Goal: Information Seeking & Learning: Learn about a topic

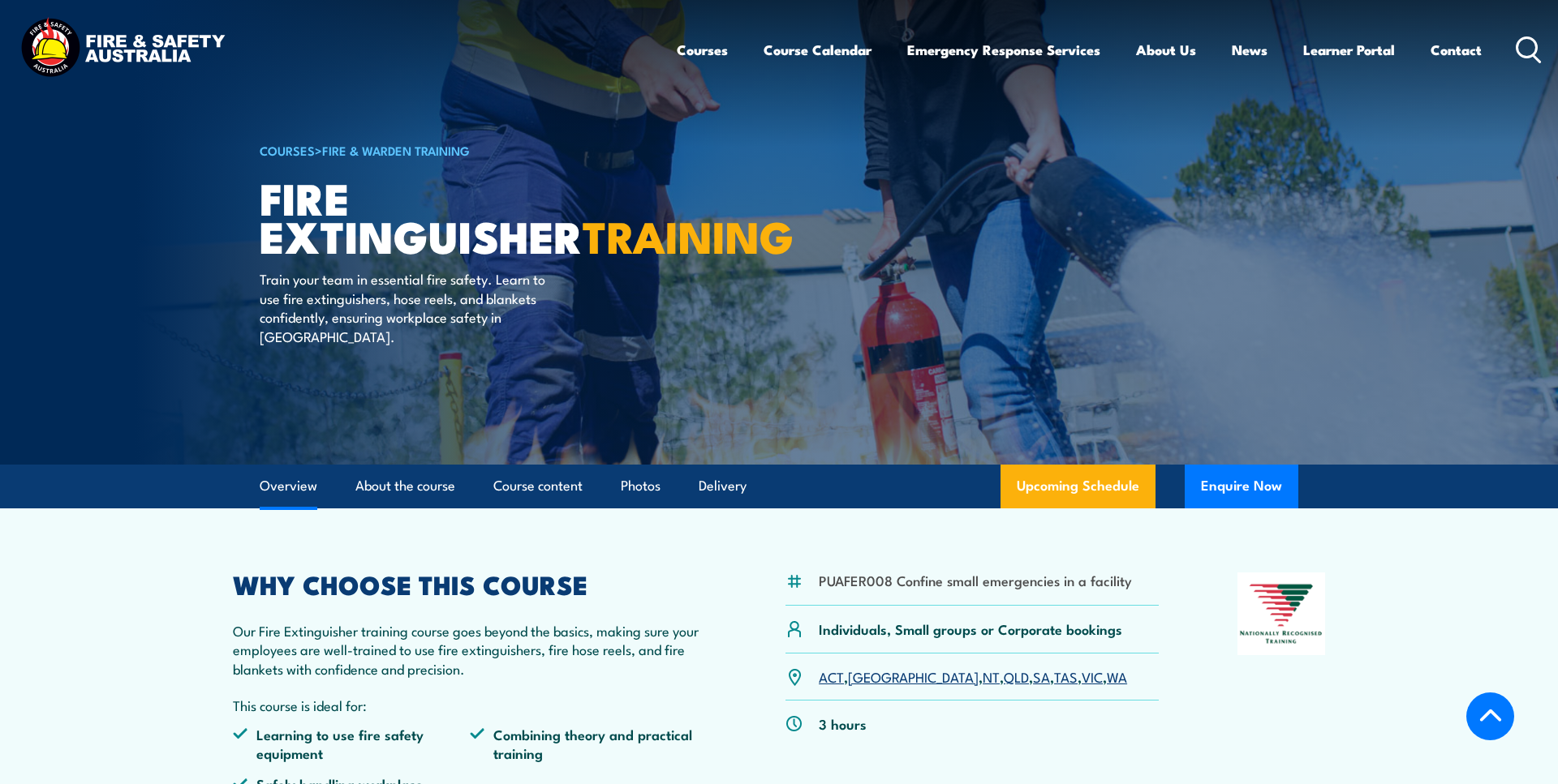
scroll to position [331, 0]
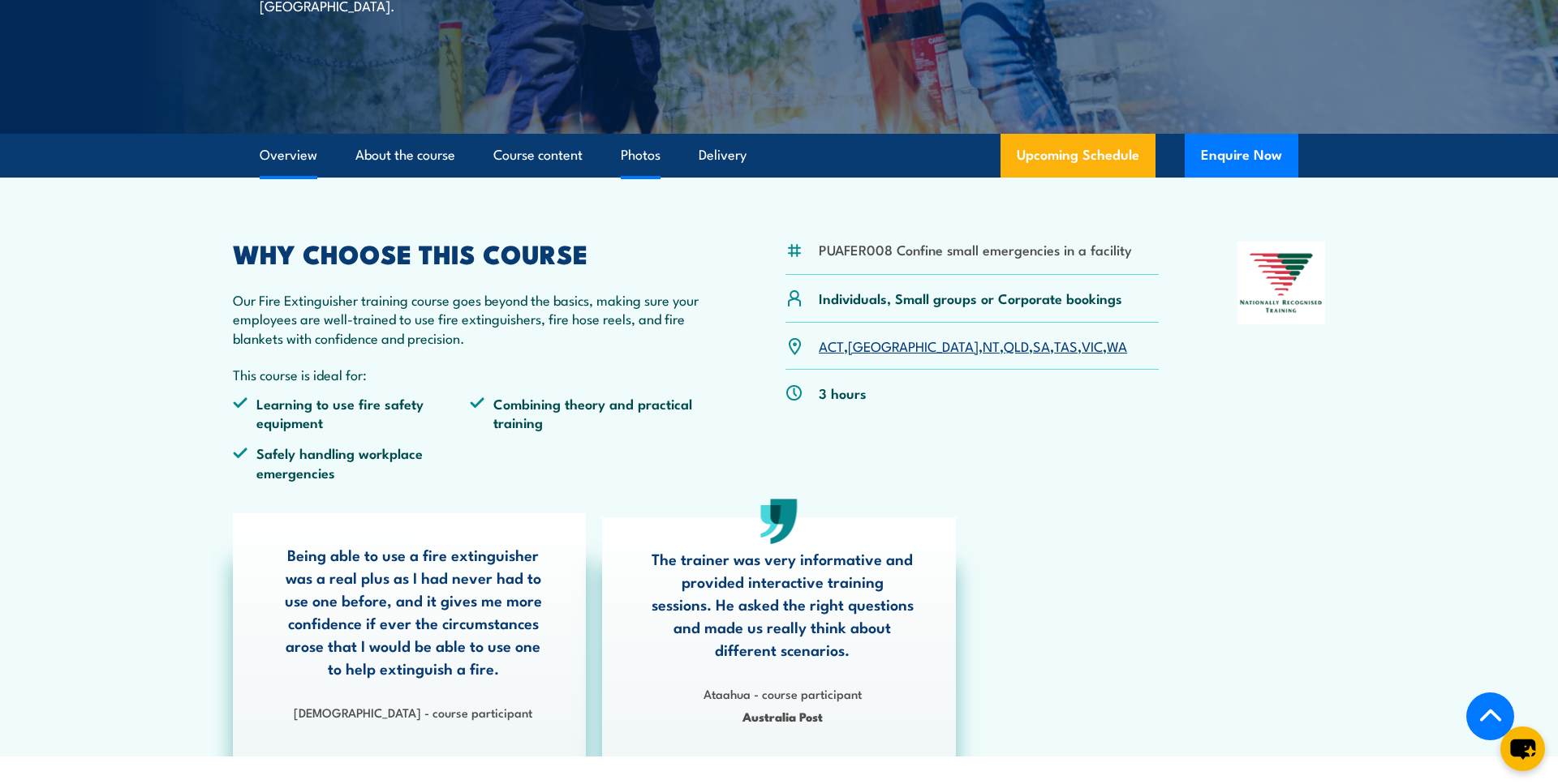
click at [653, 161] on link "Photos" at bounding box center [641, 156] width 40 height 43
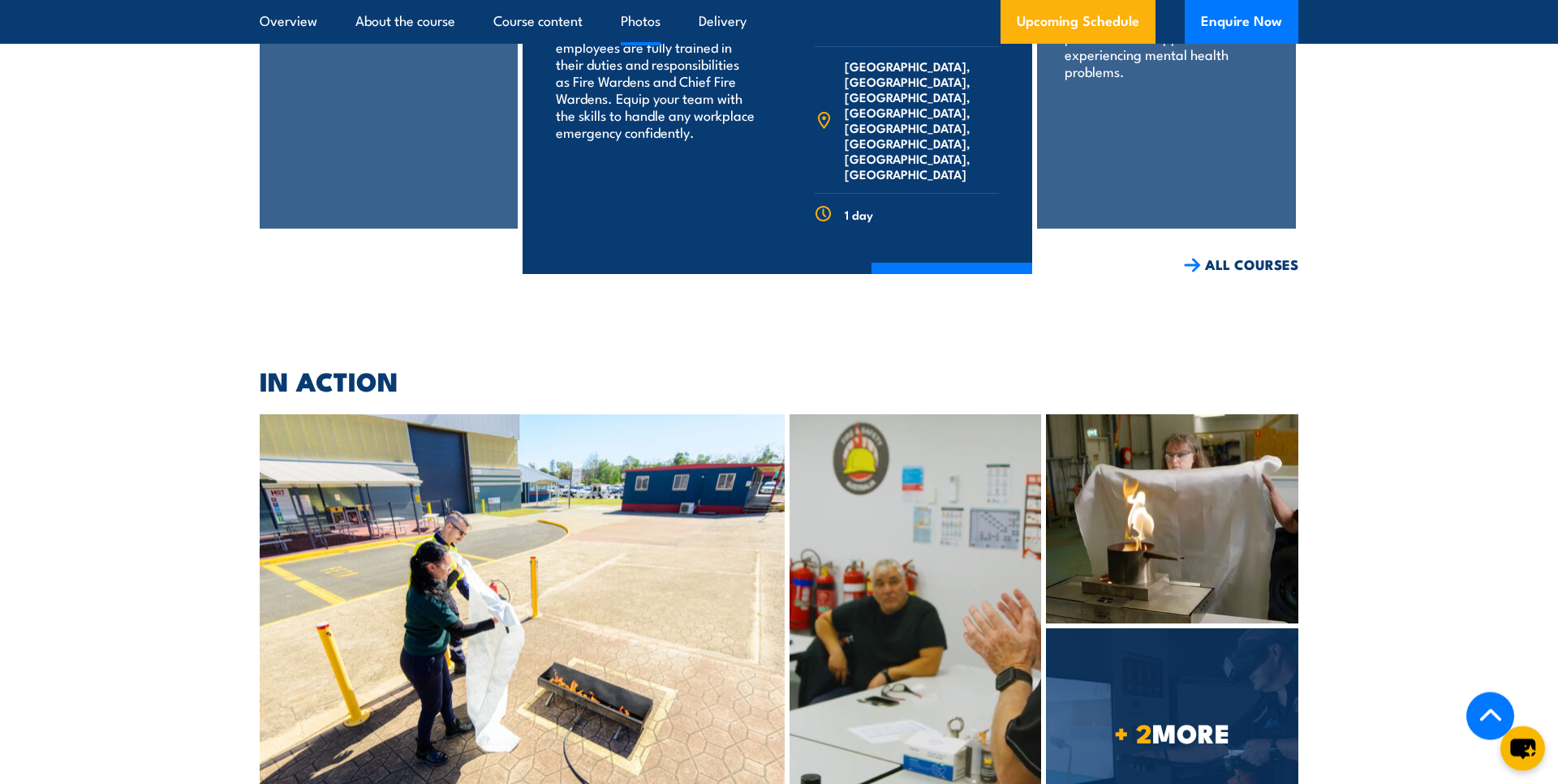
scroll to position [7482, 0]
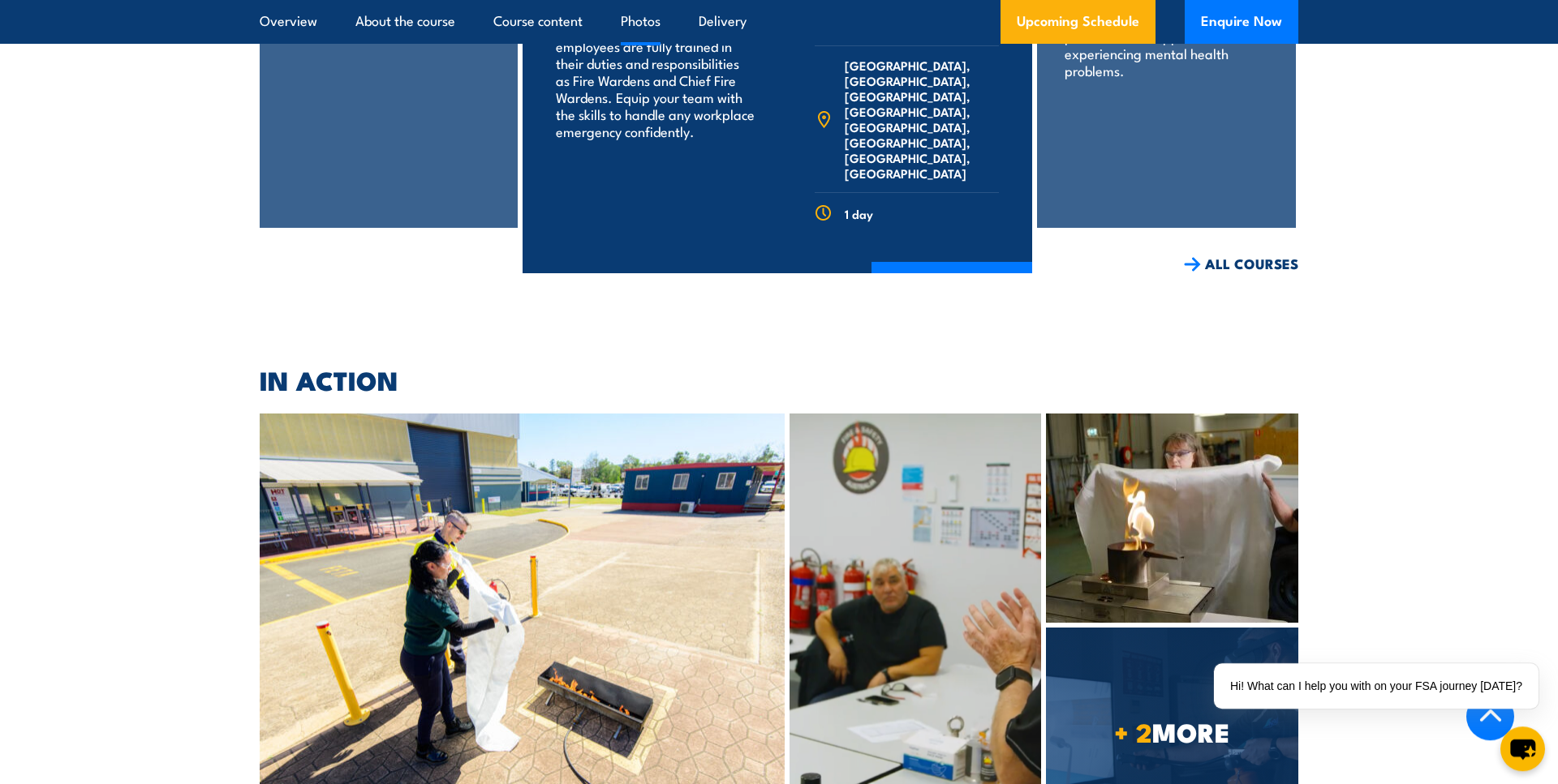
click at [736, 414] on img at bounding box center [522, 625] width 525 height 421
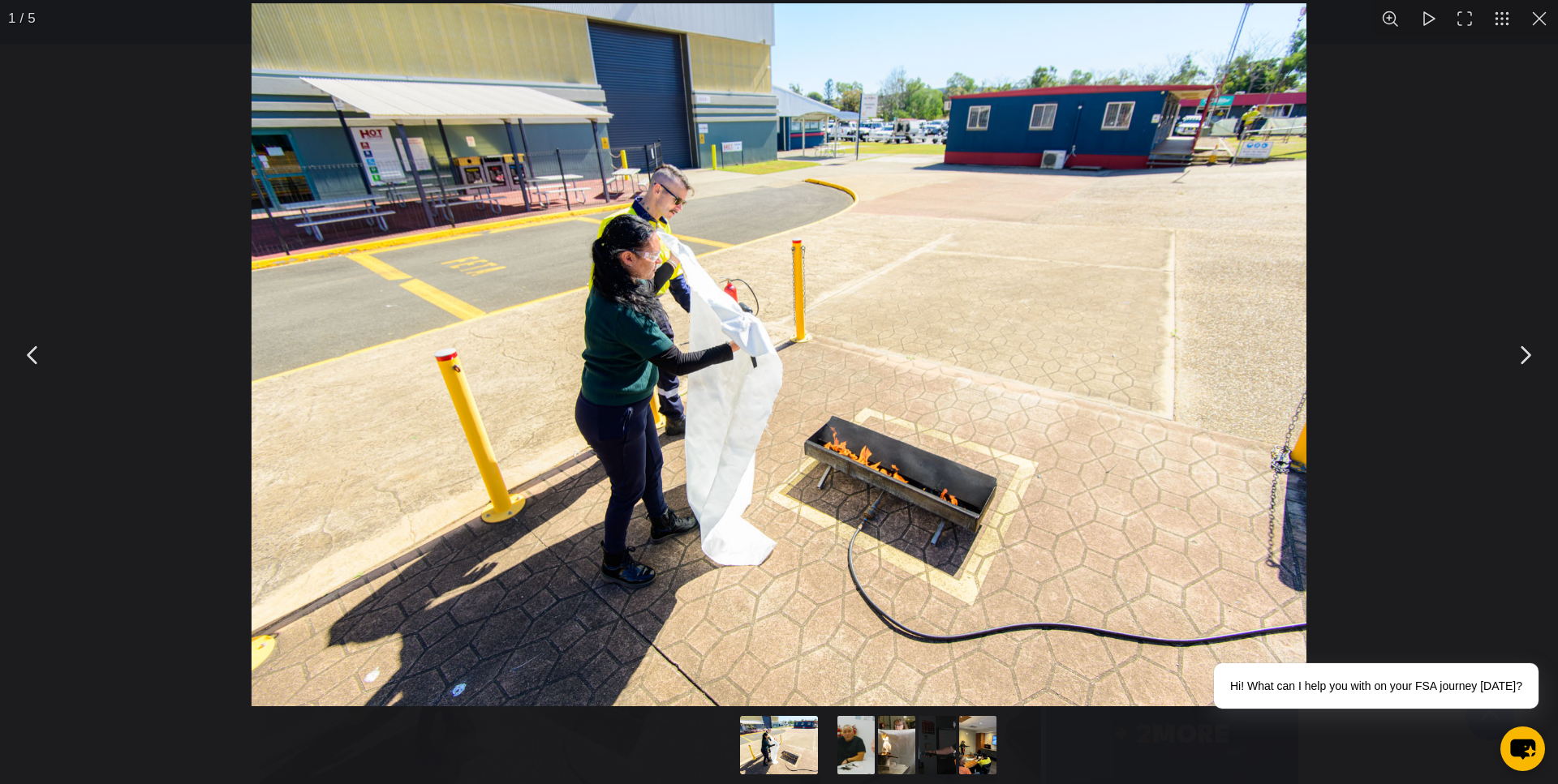
click at [1533, 358] on button "You can close this modal content with the ESC key" at bounding box center [1525, 355] width 41 height 41
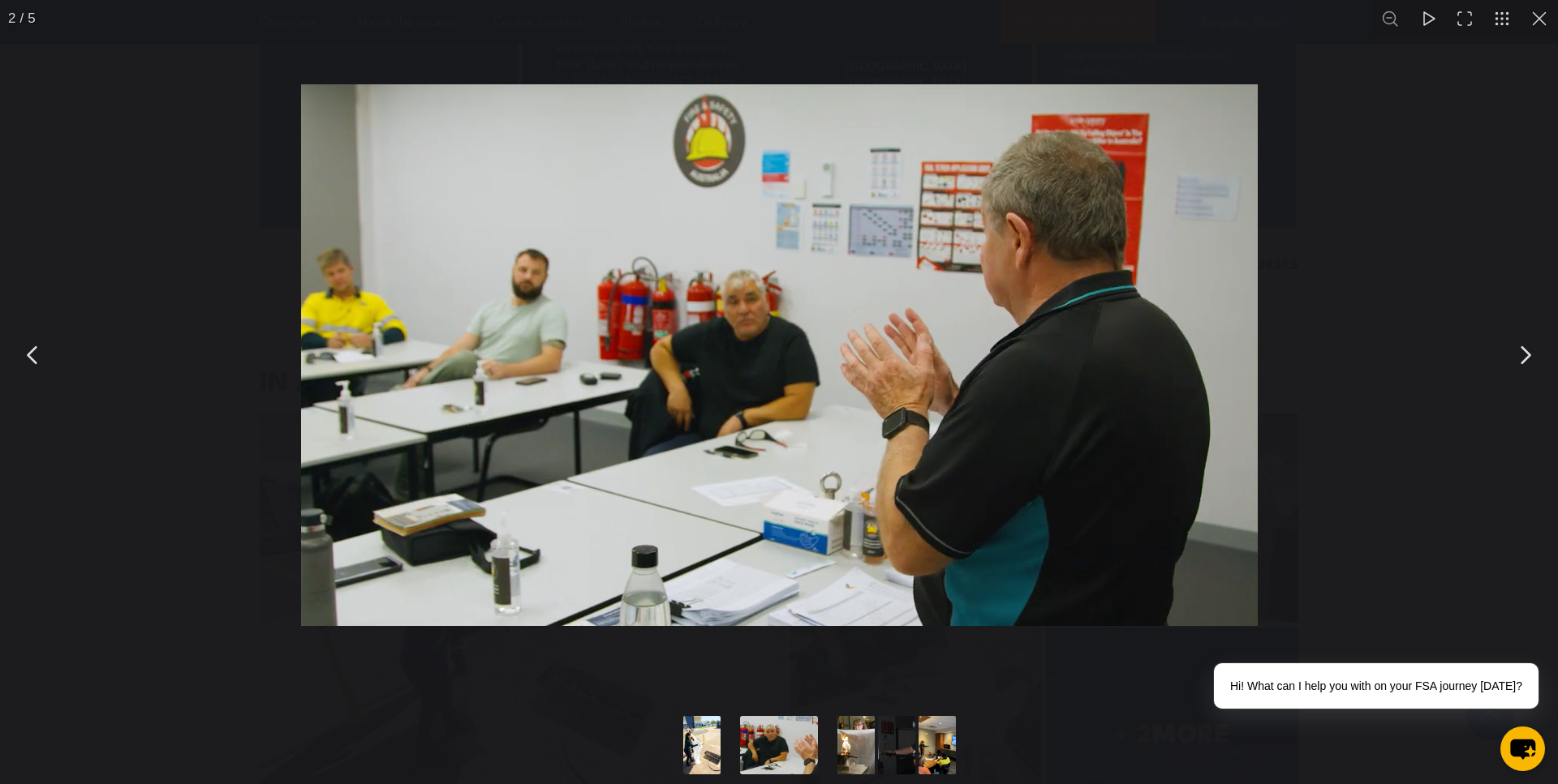
click at [1533, 358] on button "You can close this modal content with the ESC key" at bounding box center [1525, 355] width 41 height 41
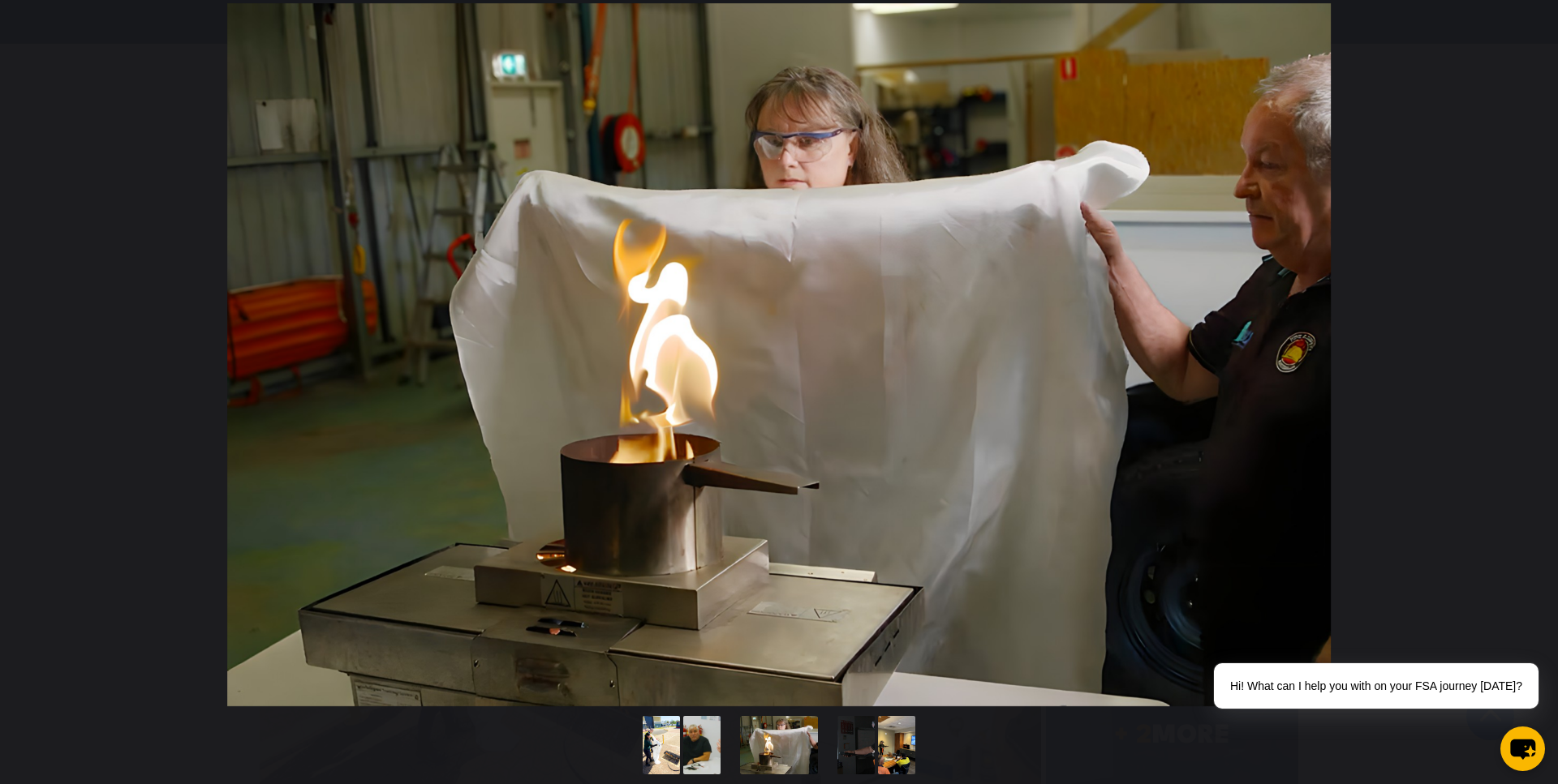
click at [1533, 358] on button "You can close this modal content with the ESC key" at bounding box center [1525, 355] width 41 height 41
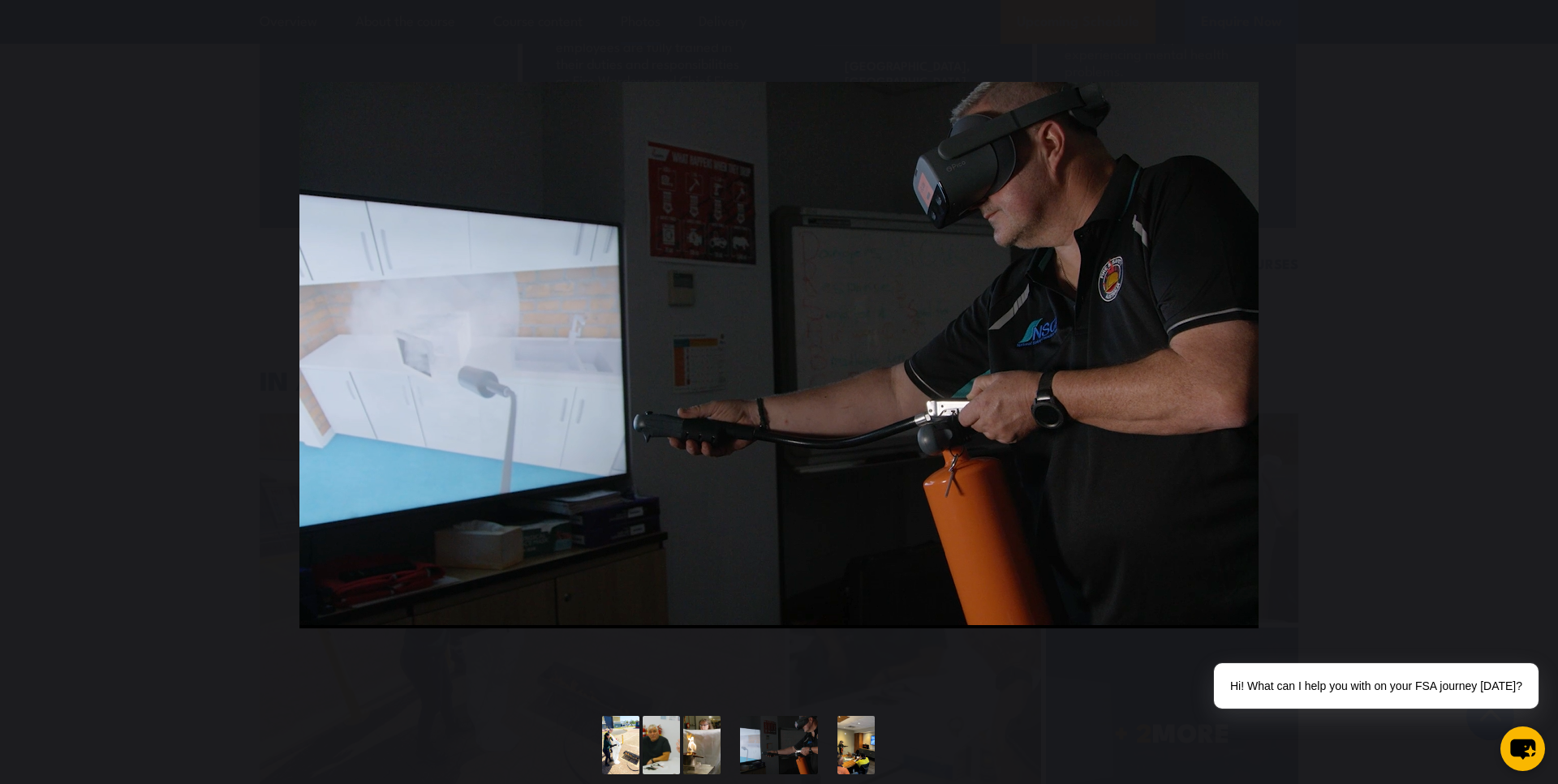
click at [1533, 358] on button "You can close this modal content with the ESC key" at bounding box center [1525, 355] width 41 height 41
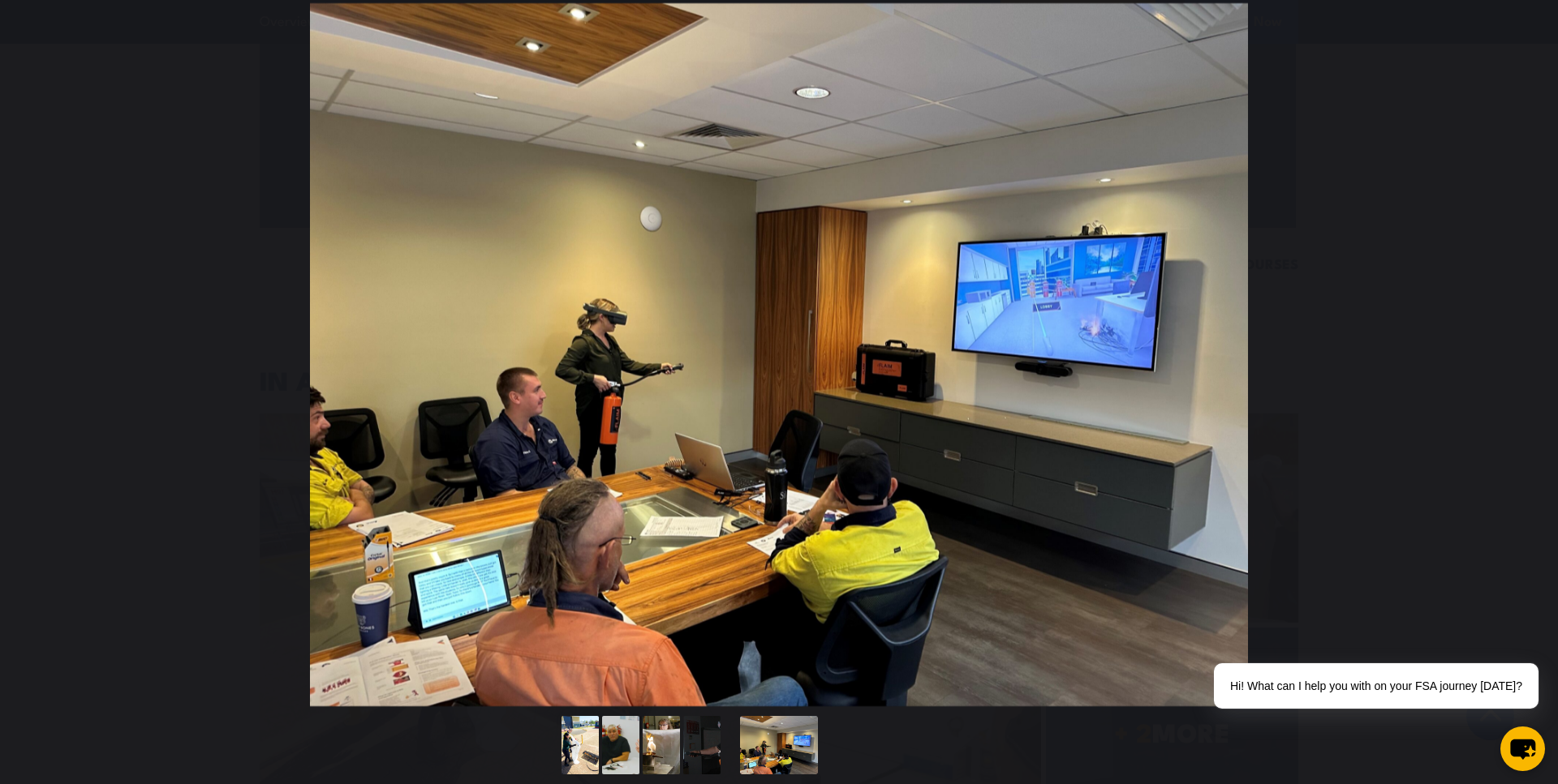
click at [1533, 358] on button "You can close this modal content with the ESC key" at bounding box center [1525, 355] width 41 height 41
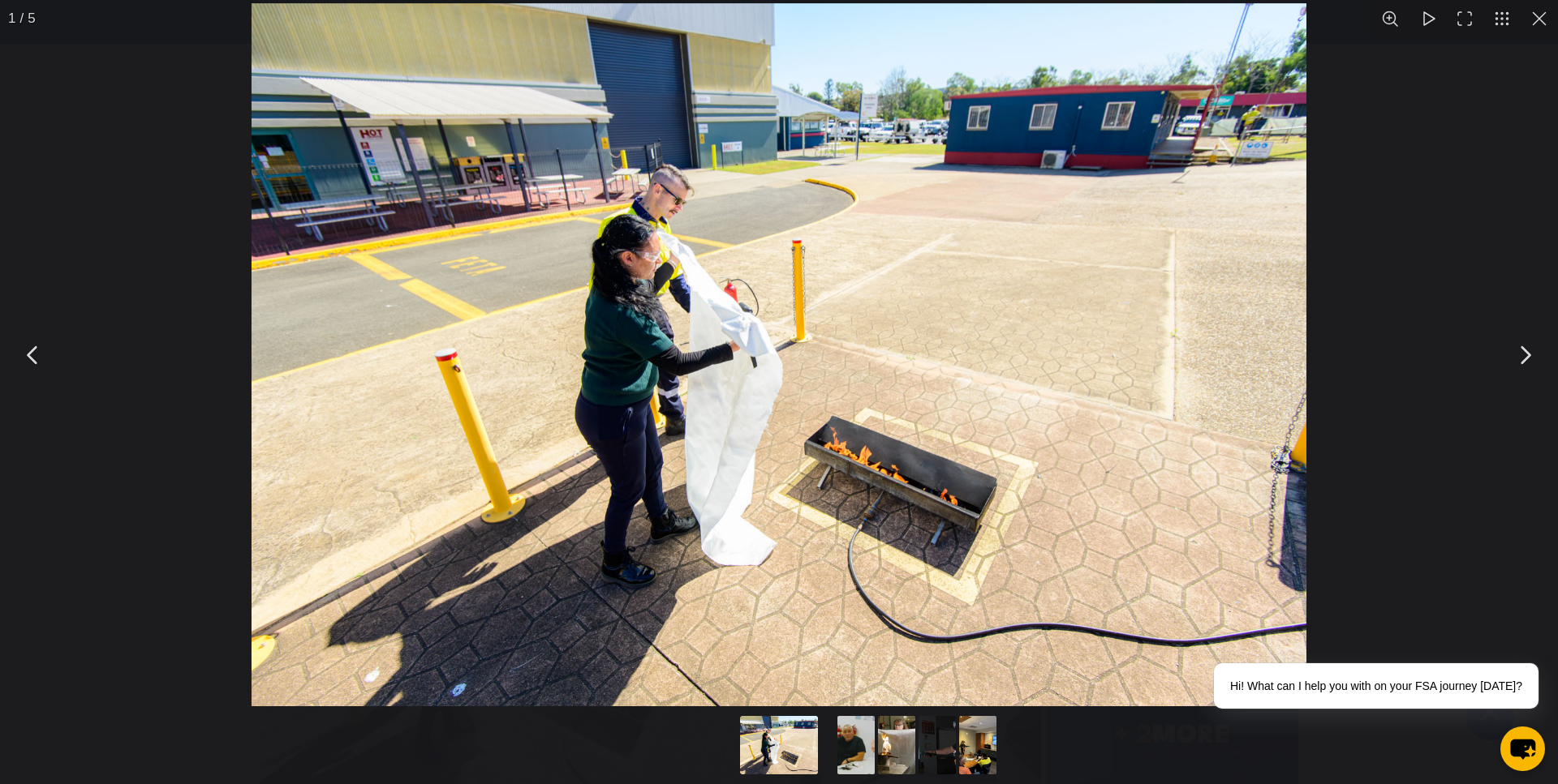
click at [1537, 21] on button "You can close this modal content with the ESC key" at bounding box center [1539, 18] width 37 height 37
